Goal: Find specific page/section

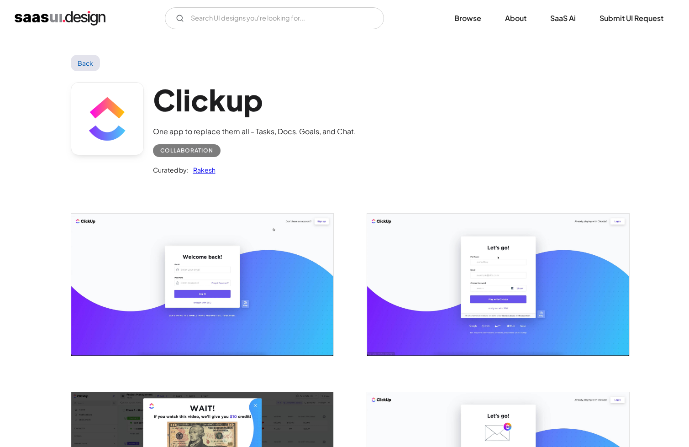
scroll to position [1324, 0]
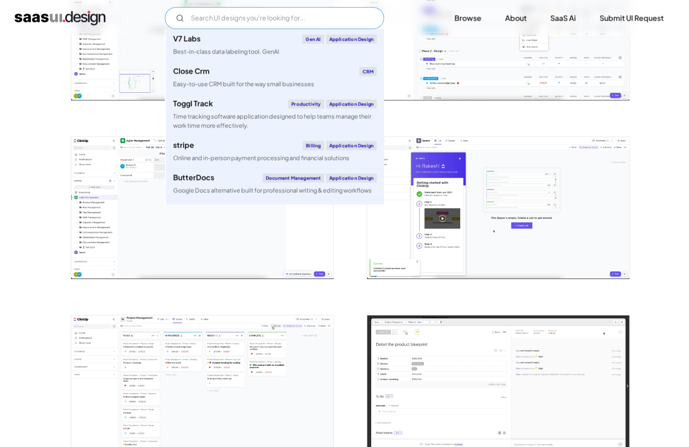
click at [245, 15] on input "Email Form" at bounding box center [274, 18] width 219 height 22
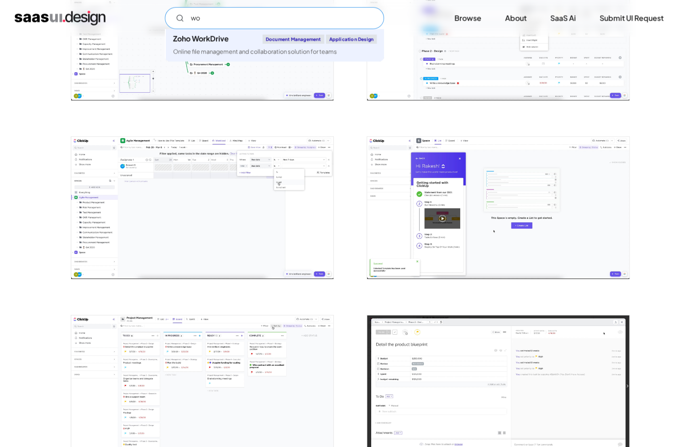
type input "w"
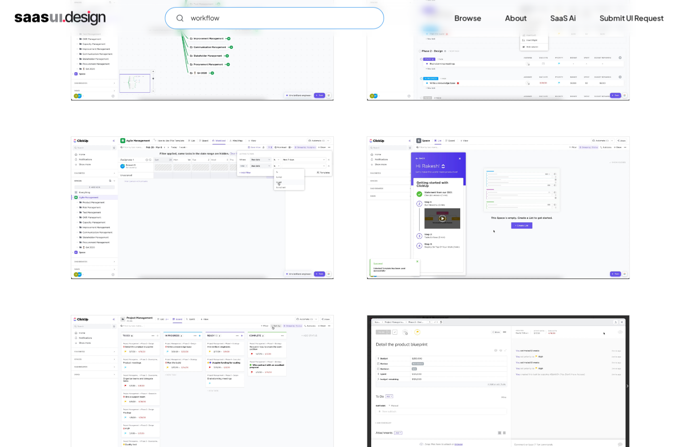
type input "workflow"
drag, startPoint x: 677, startPoint y: 88, endPoint x: 613, endPoint y: 48, distance: 74.6
drag, startPoint x: 223, startPoint y: 19, endPoint x: 232, endPoint y: 19, distance: 9.6
click at [223, 19] on input "workflow" at bounding box center [274, 18] width 219 height 22
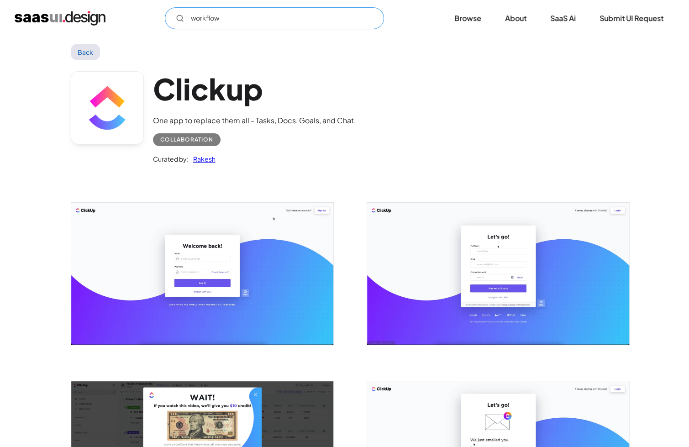
scroll to position [0, 0]
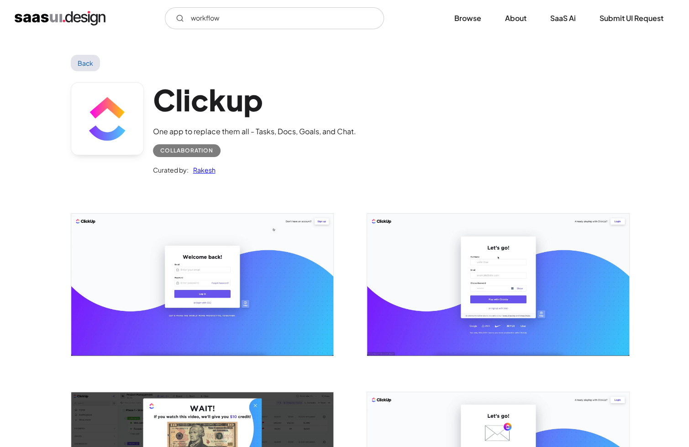
click at [78, 58] on link "Back" at bounding box center [86, 63] width 30 height 16
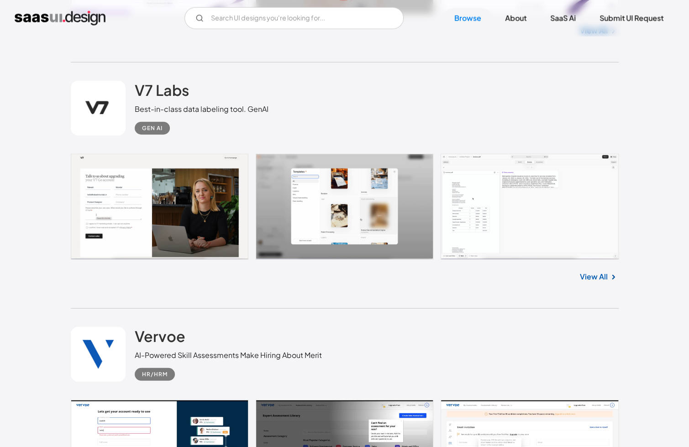
scroll to position [3441, 0]
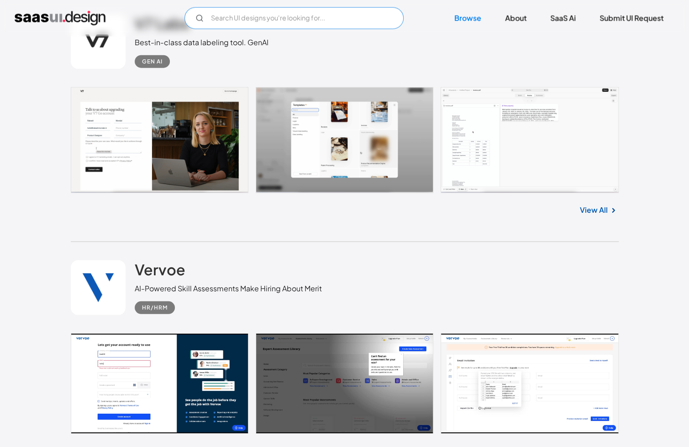
click at [218, 19] on input "Email Form" at bounding box center [293, 18] width 219 height 22
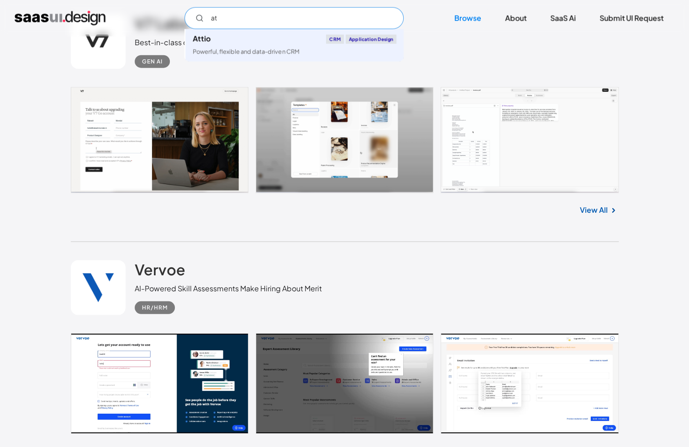
type input "a"
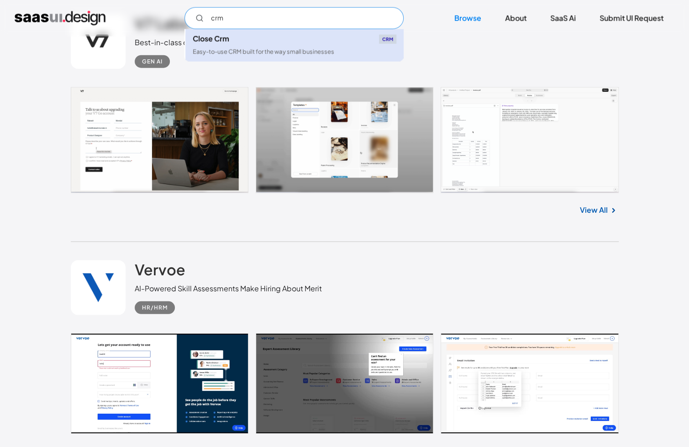
click at [231, 60] on link "Close Crm CRM Easy-to-use CRM built for the way small businesses" at bounding box center [294, 45] width 218 height 32
type input "crm"
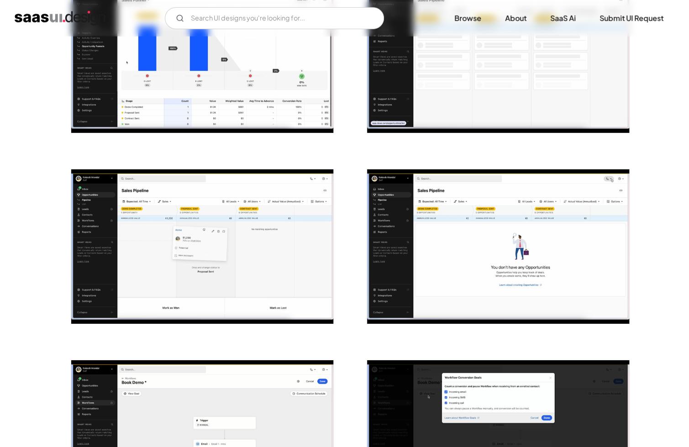
scroll to position [1963, 0]
